Goal: Task Accomplishment & Management: Use online tool/utility

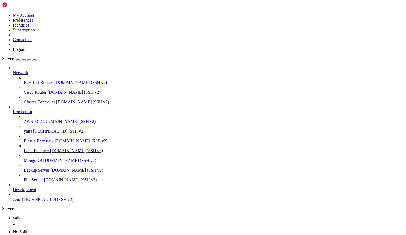
scroll to position [2, 1]
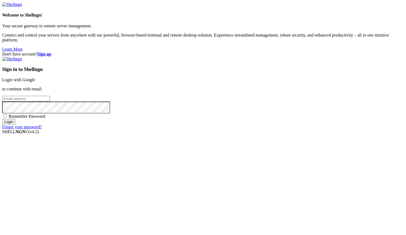
click at [35, 82] on link "Login with Google" at bounding box center [18, 79] width 33 height 5
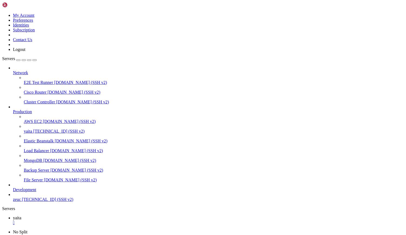
scroll to position [5833, 0]
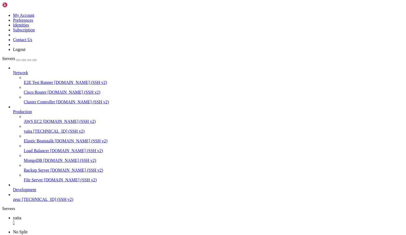
drag, startPoint x: 156, startPoint y: 454, endPoint x: 109, endPoint y: 405, distance: 67.8
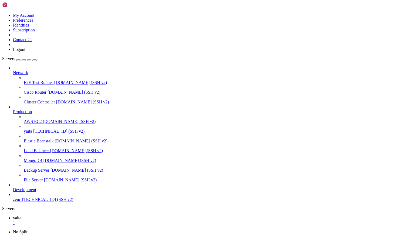
scroll to position [7413, 0]
